Goal: Task Accomplishment & Management: Manage account settings

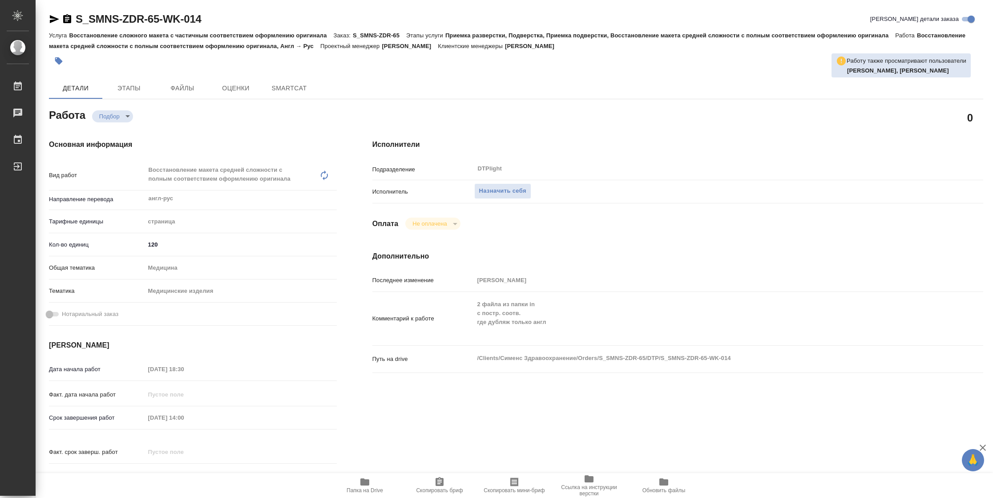
type textarea "x"
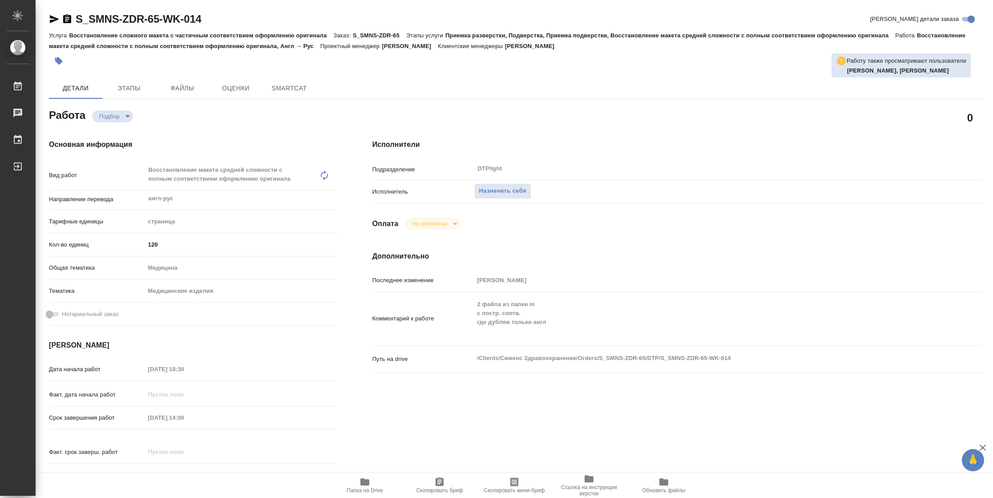
type textarea "x"
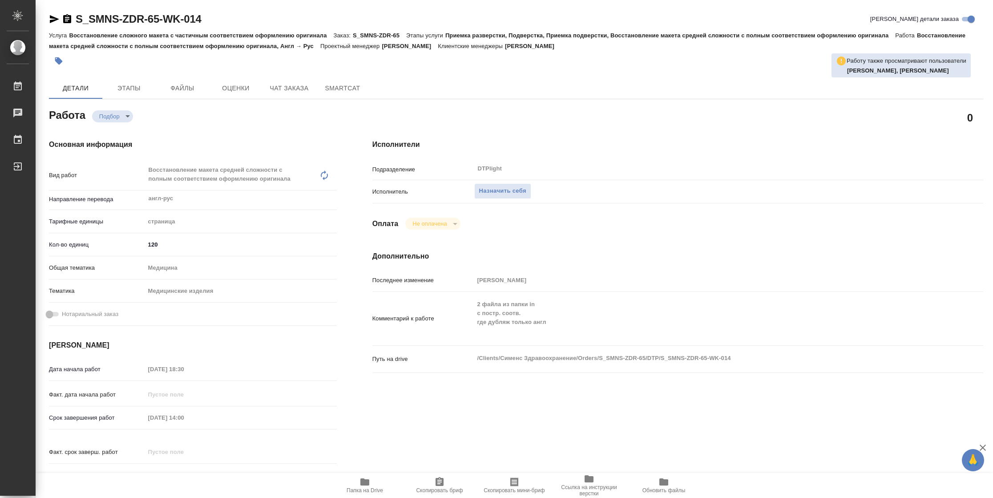
type textarea "x"
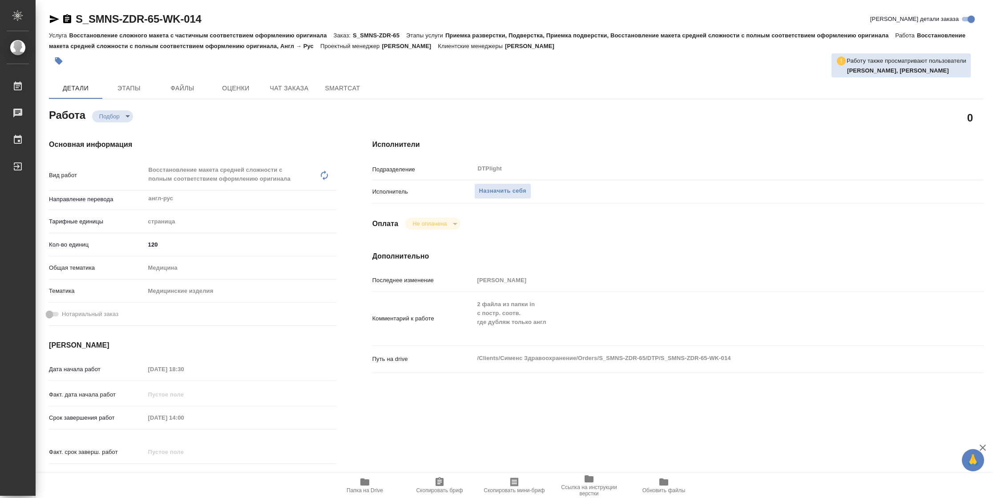
click at [368, 487] on span "Папка на Drive" at bounding box center [365, 490] width 36 height 6
type textarea "x"
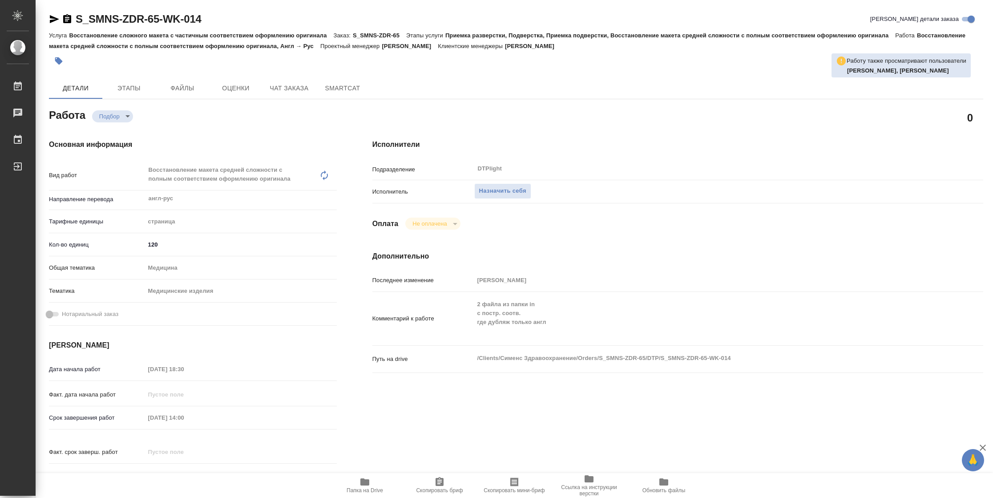
type textarea "x"
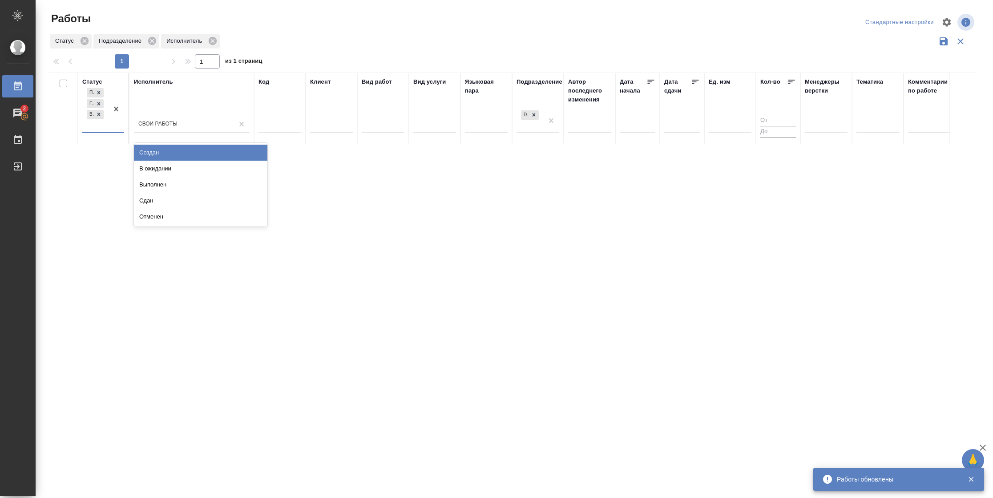
click at [102, 129] on div "Подбор Готов к работе В работе" at bounding box center [95, 109] width 26 height 46
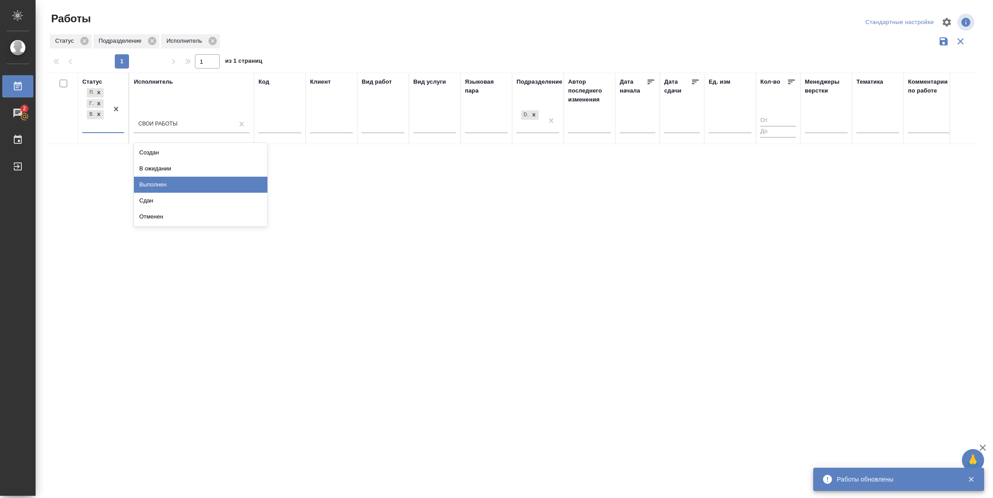
click at [162, 183] on div "Выполнен" at bounding box center [200, 185] width 133 height 16
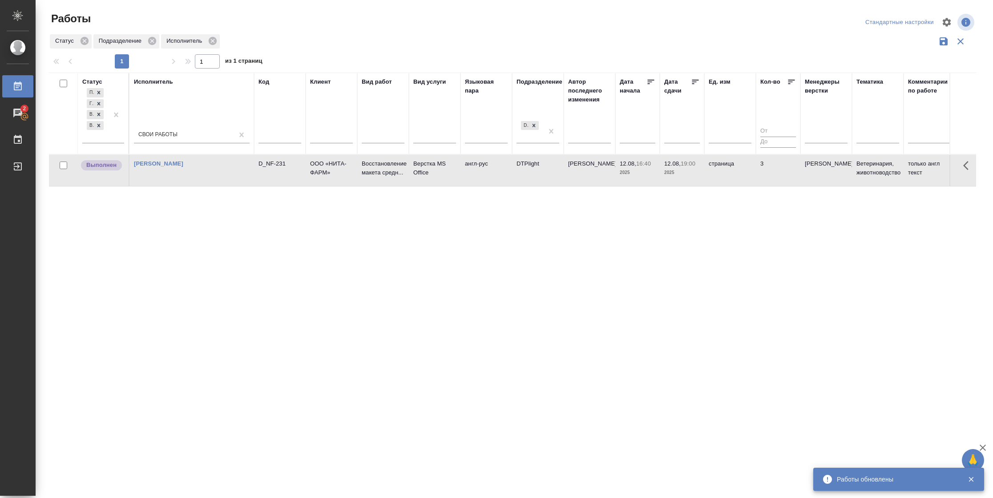
click at [601, 176] on td "Васильева Наталья" at bounding box center [590, 170] width 52 height 31
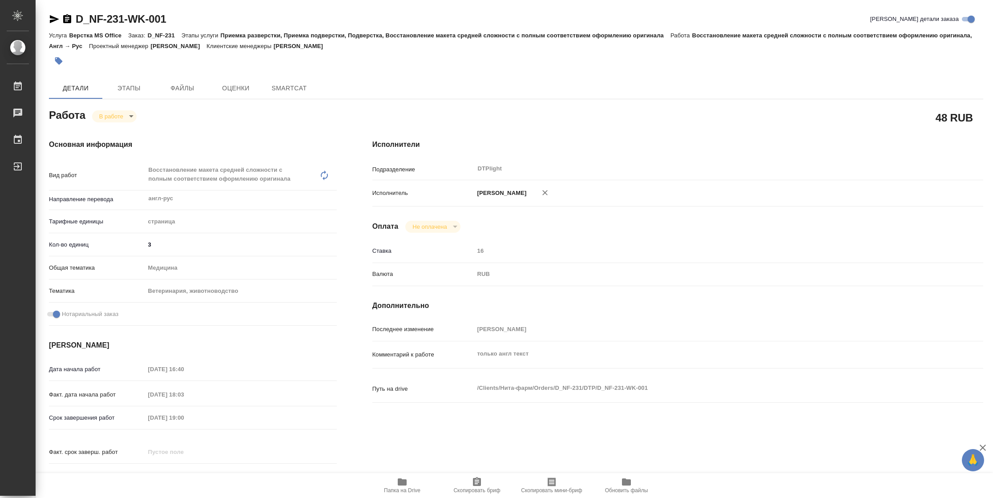
type textarea "x"
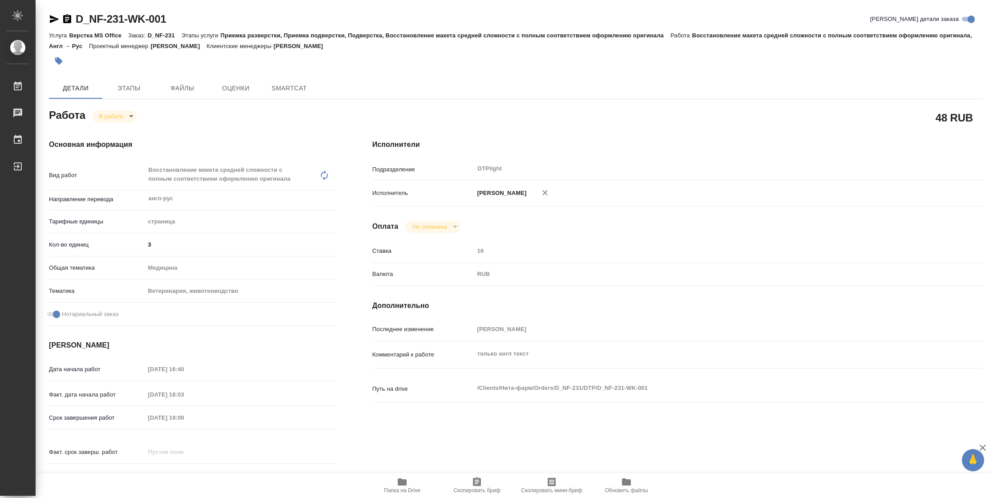
type textarea "x"
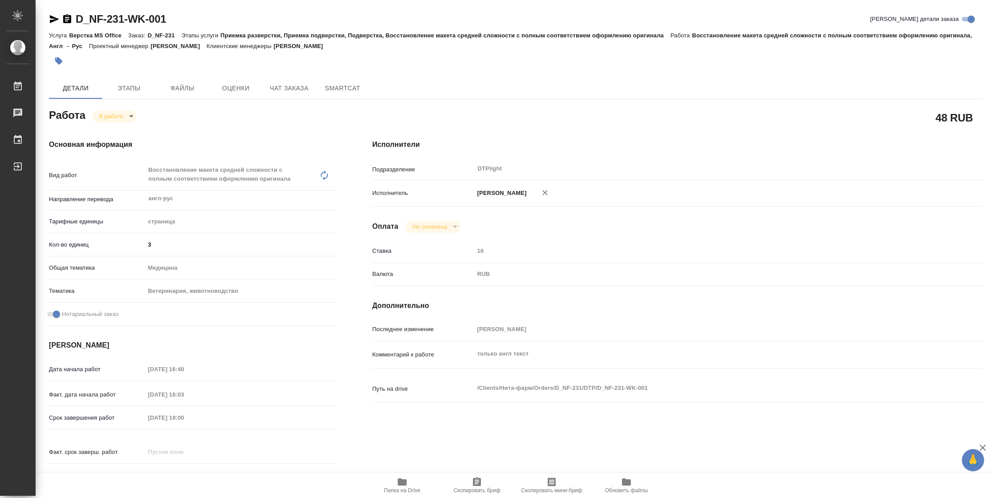
type textarea "x"
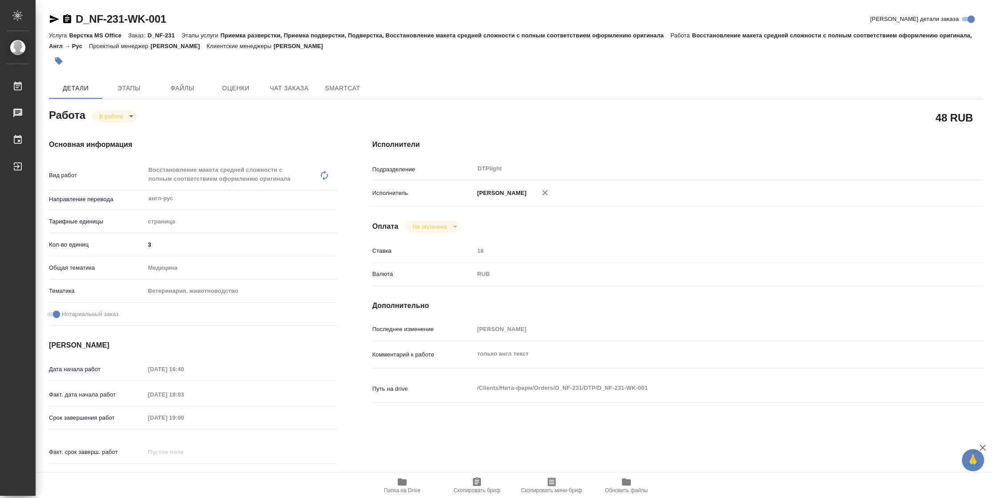
type textarea "x"
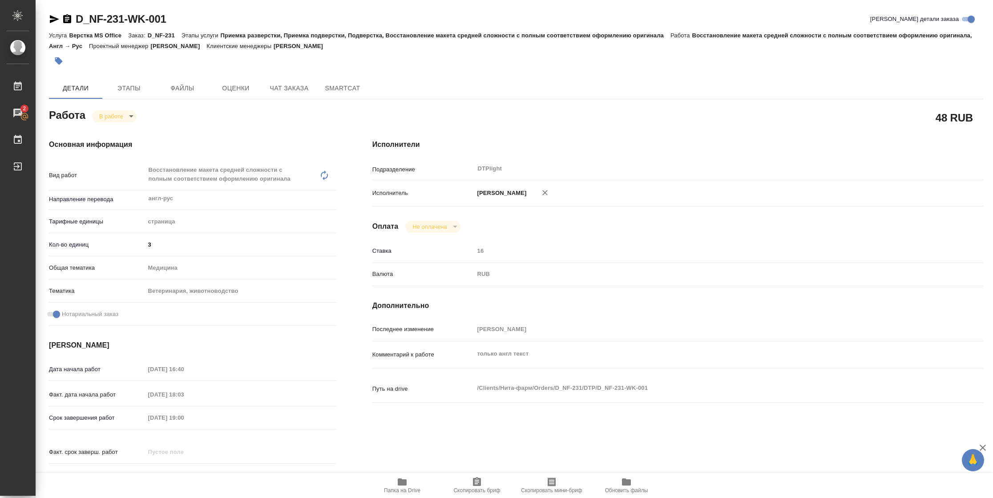
click at [393, 494] on button "Папка на Drive" at bounding box center [402, 485] width 75 height 25
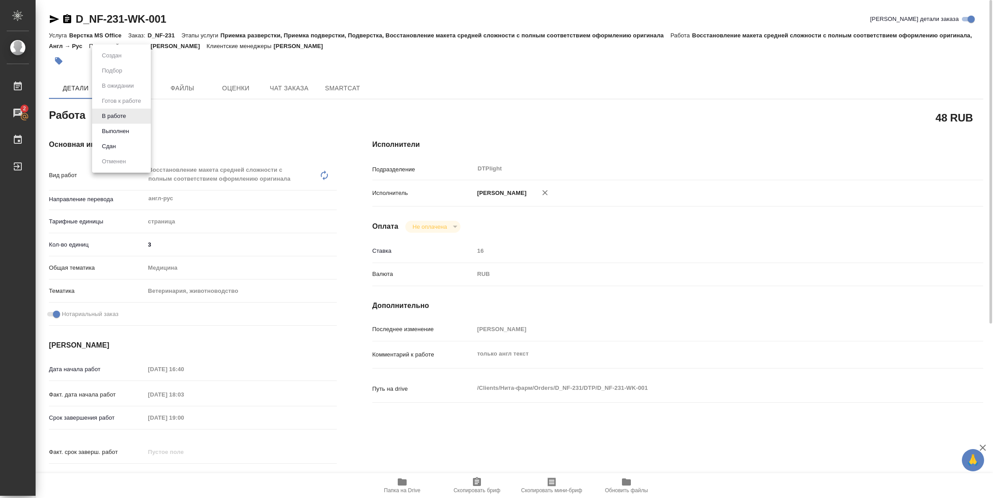
click at [94, 113] on body "🙏 .cls-1 fill:#fff; AWATERA Vasilyeva Natalia Работы 2 Чаты График Выйти D_NF-2…" at bounding box center [496, 249] width 993 height 498
click at [106, 131] on button "Выполнен" at bounding box center [115, 131] width 32 height 10
type textarea "x"
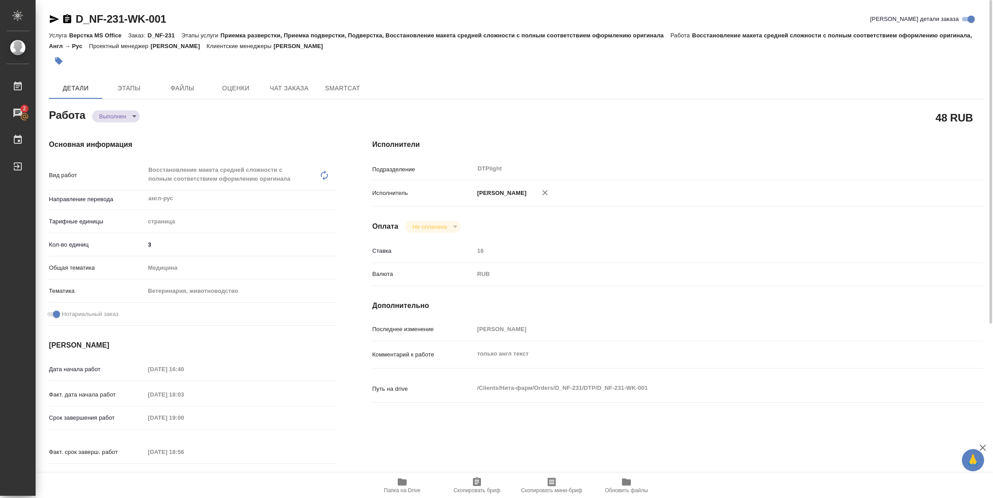
type textarea "x"
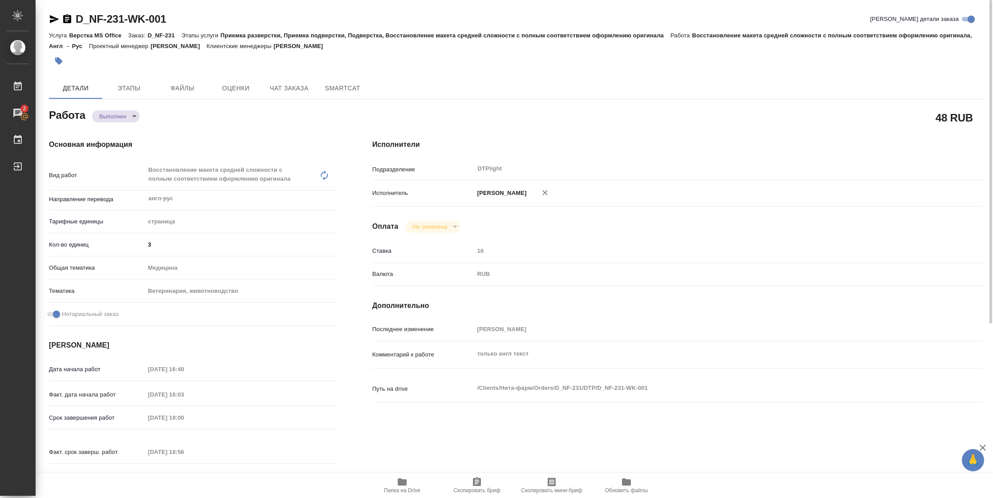
type textarea "x"
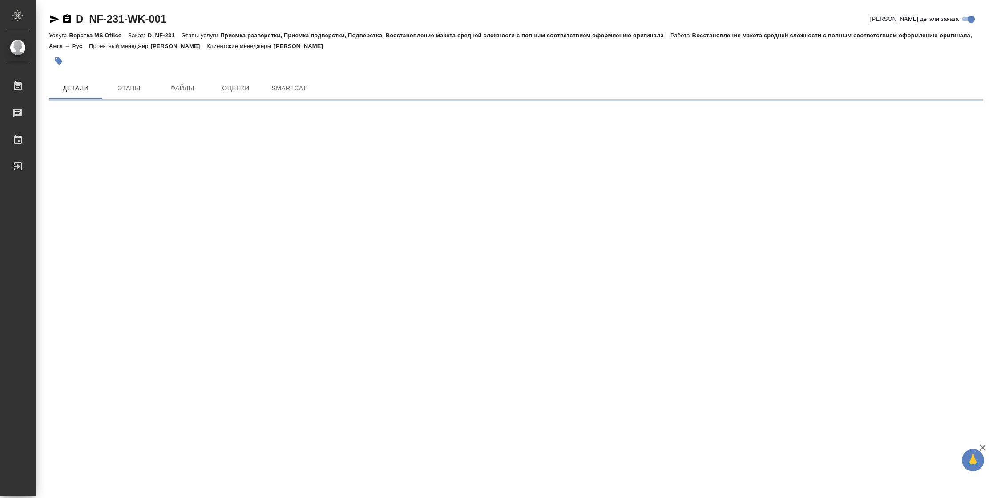
click at [53, 24] on icon "button" at bounding box center [54, 19] width 11 height 11
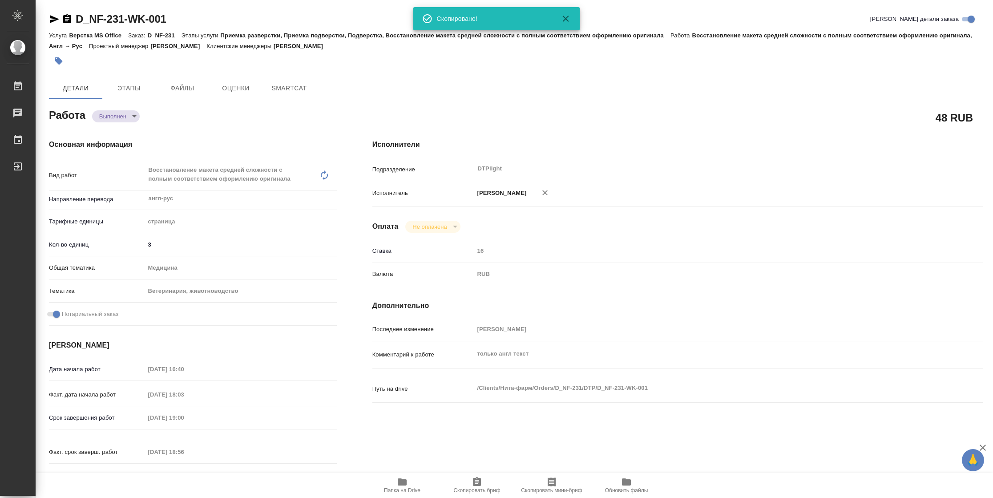
type textarea "x"
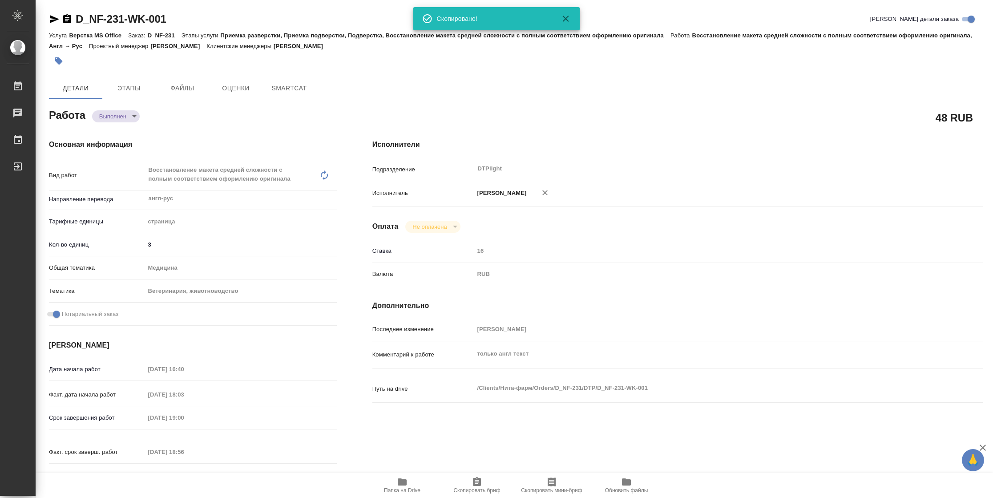
type textarea "x"
